Goal: Task Accomplishment & Management: Manage account settings

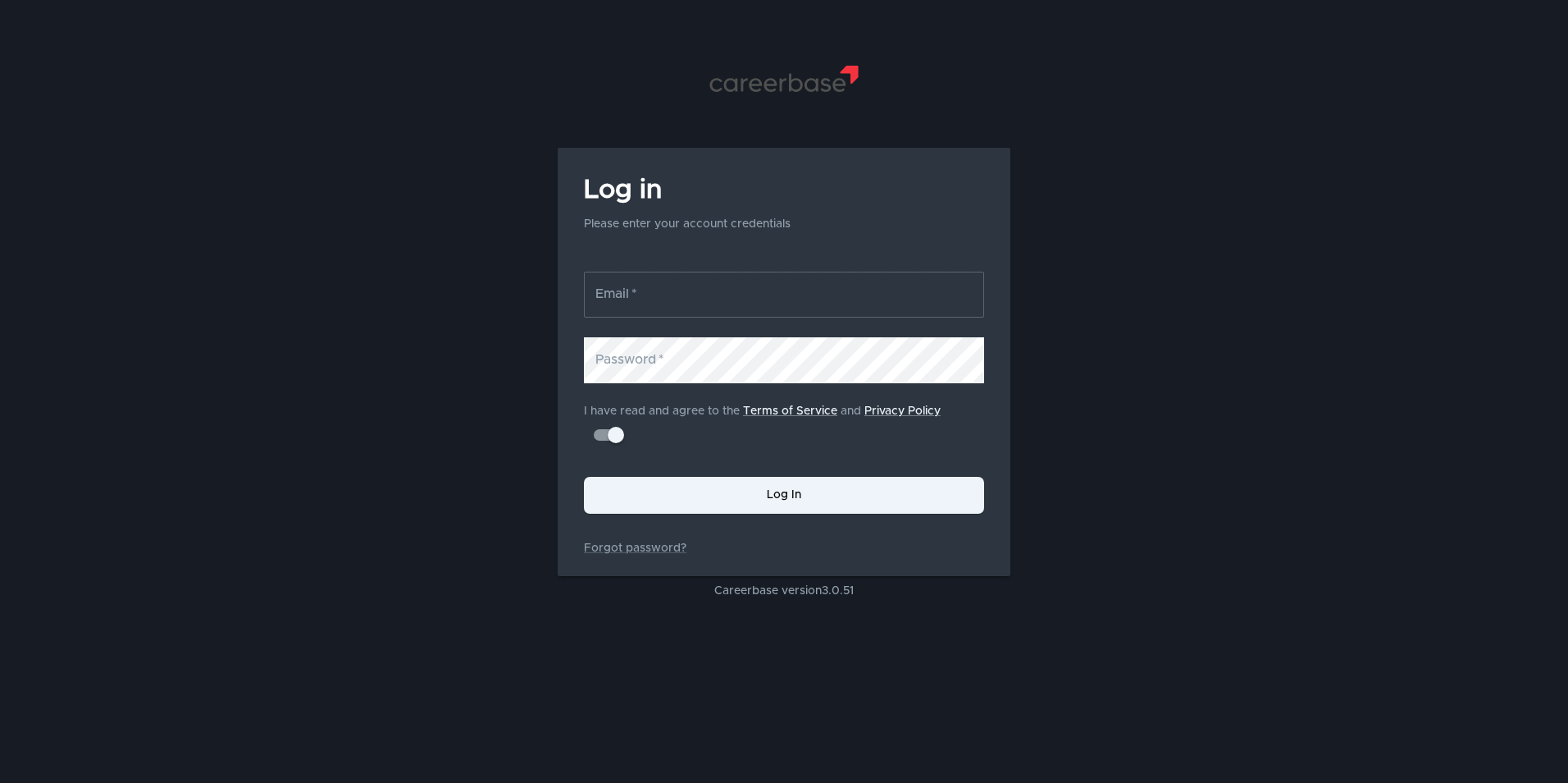
click at [680, 303] on input "Email   *" at bounding box center [784, 294] width 400 height 46
type input "[PERSON_NAME][EMAIL_ADDRESS][PERSON_NAME][DOMAIN_NAME]"
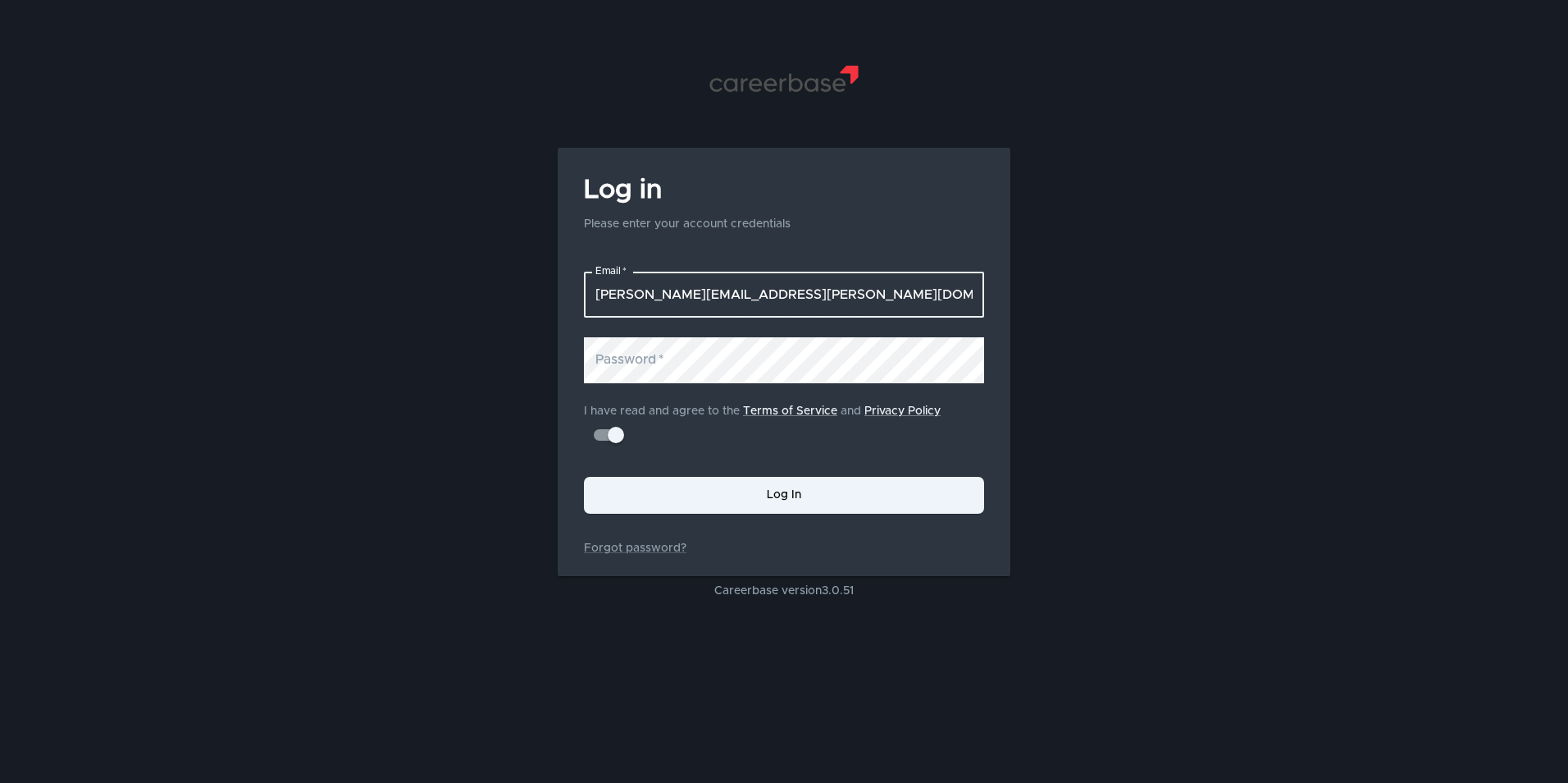
drag, startPoint x: 829, startPoint y: 302, endPoint x: 502, endPoint y: 283, distance: 327.6
click at [502, 283] on div ".st1{fill:#505150} Log in Please enter your account credentials Email   * [EMAI…" at bounding box center [784, 391] width 1568 height 783
click at [654, 548] on link "Forgot password?" at bounding box center [784, 548] width 400 height 16
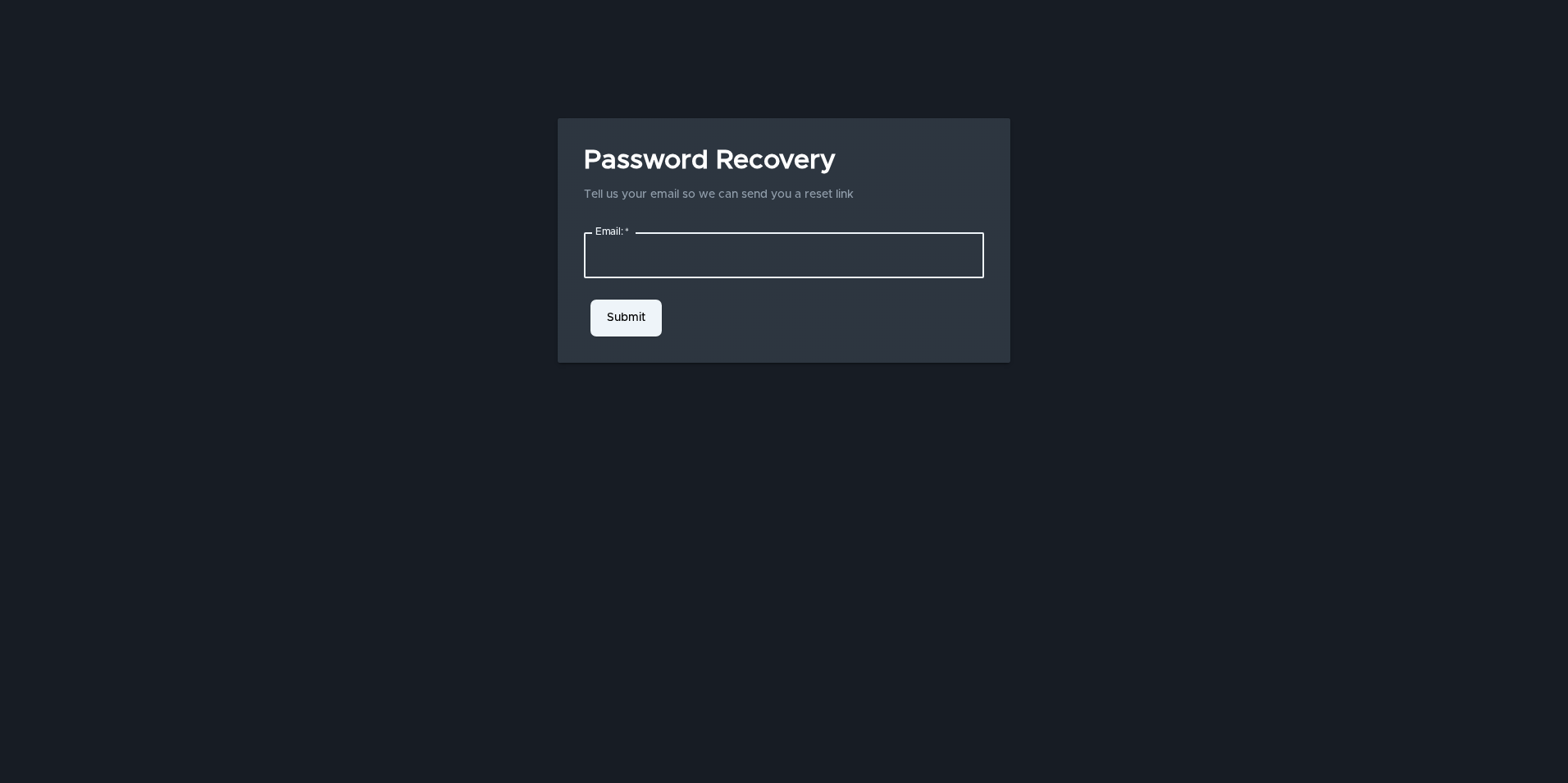
click at [659, 260] on input "Email:   *" at bounding box center [784, 255] width 400 height 46
paste input "[PERSON_NAME][EMAIL_ADDRESS][PERSON_NAME][DOMAIN_NAME]"
type input "[PERSON_NAME][EMAIL_ADDRESS][PERSON_NAME][DOMAIN_NAME]"
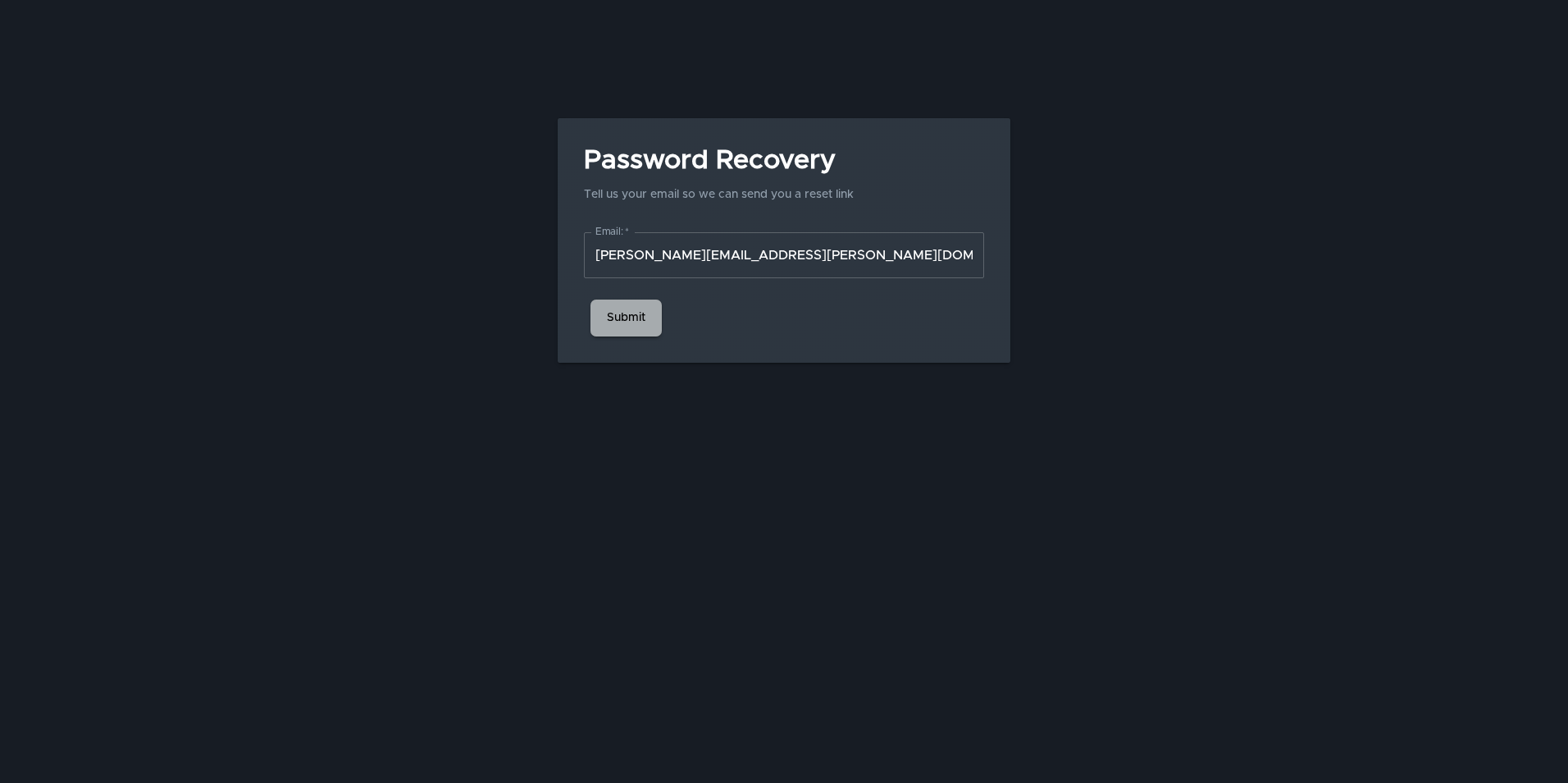
click at [595, 317] on button "Submit" at bounding box center [626, 317] width 72 height 37
